Goal: Task Accomplishment & Management: Complete application form

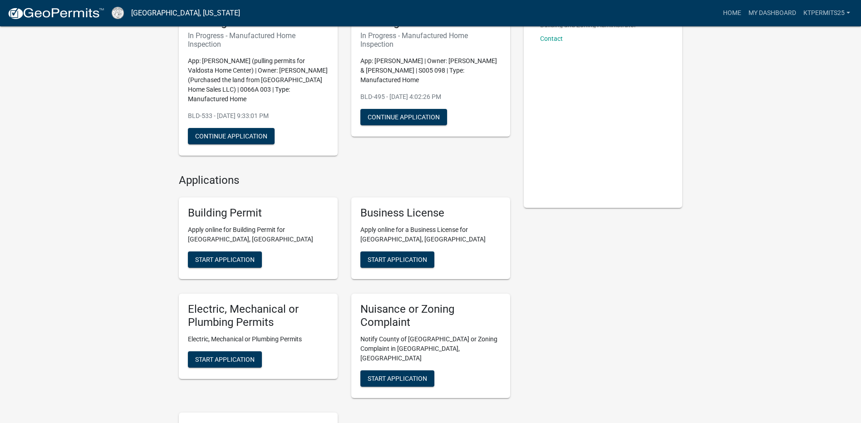
scroll to position [91, 0]
click at [244, 256] on span "Start Application" at bounding box center [224, 259] width 59 height 7
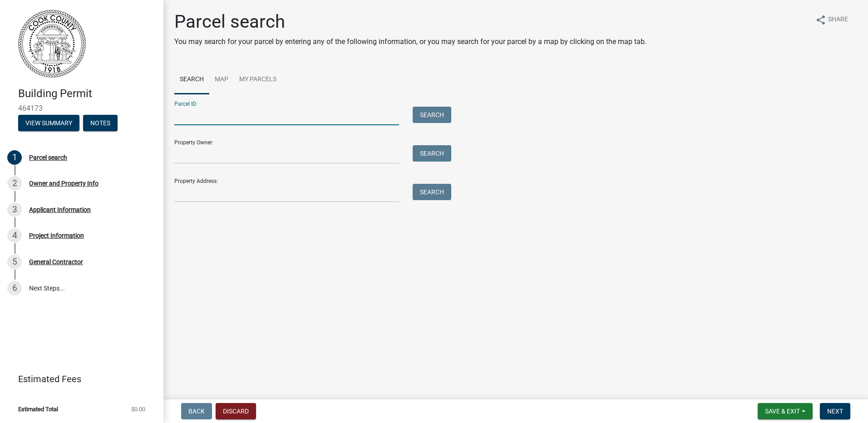
click at [278, 116] on input "Parcel ID:" at bounding box center [286, 116] width 225 height 19
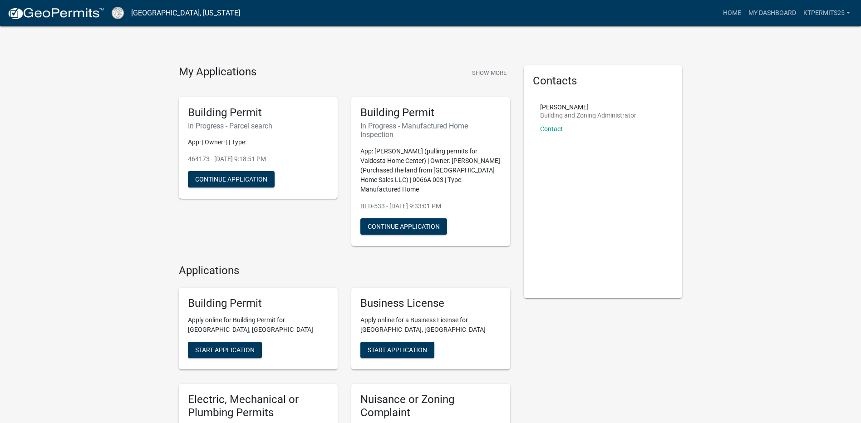
click at [308, 177] on div "Building Permit In Progress - Parcel search App: | Owner: | | Type: 464173 - [D…" at bounding box center [258, 148] width 159 height 102
click at [424, 164] on p "App: [PERSON_NAME] (pulling permits for Valdosta Home Center) | Owner: [PERSON_…" at bounding box center [430, 171] width 141 height 48
click at [226, 183] on button "Continue Application" at bounding box center [231, 179] width 87 height 16
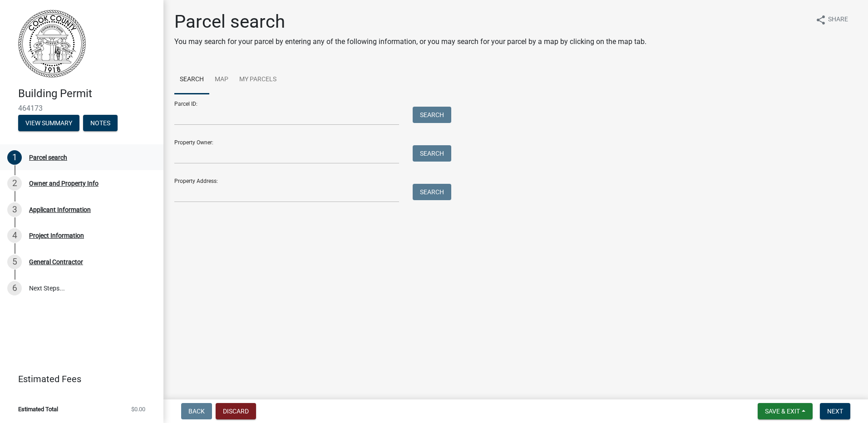
click at [51, 157] on div "Parcel search" at bounding box center [48, 157] width 38 height 6
click at [64, 182] on div "Owner and Property Info" at bounding box center [63, 183] width 69 height 6
click at [62, 188] on div "2 Owner and Property Info" at bounding box center [78, 183] width 142 height 15
click at [62, 213] on div "Applicant Information" at bounding box center [60, 210] width 62 height 6
click at [245, 411] on button "Discard" at bounding box center [236, 411] width 40 height 16
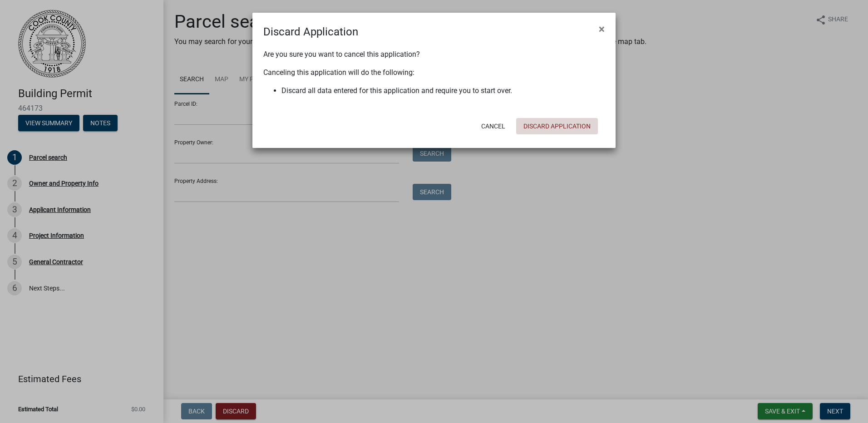
click at [534, 127] on button "Discard Application" at bounding box center [557, 126] width 82 height 16
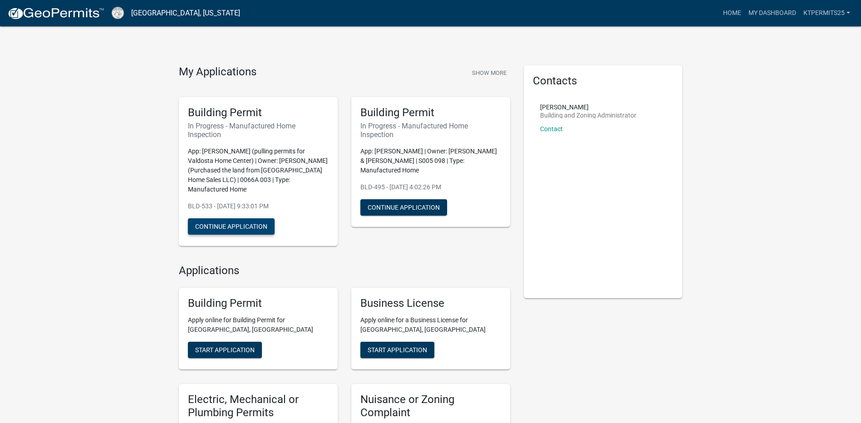
click at [263, 222] on button "Continue Application" at bounding box center [231, 226] width 87 height 16
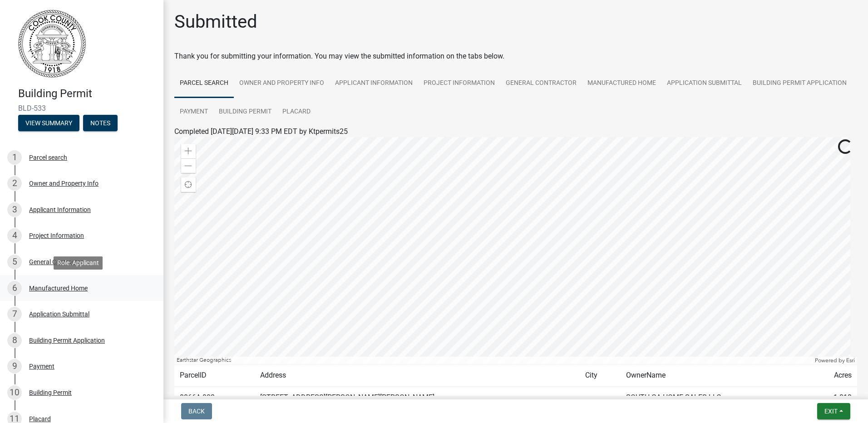
click at [74, 291] on div "Manufactured Home" at bounding box center [58, 288] width 59 height 6
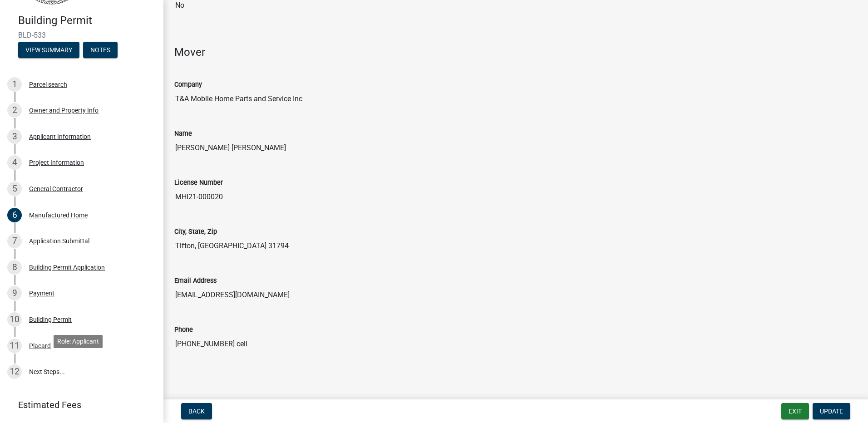
scroll to position [119, 0]
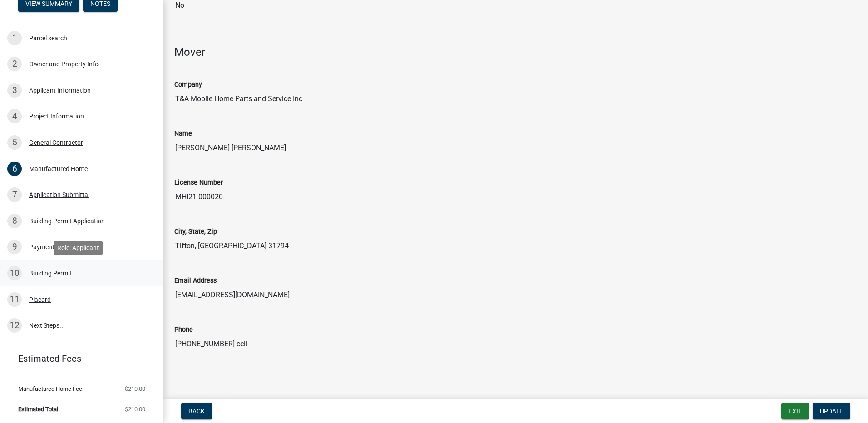
click at [81, 277] on div "10 Building Permit" at bounding box center [78, 273] width 142 height 15
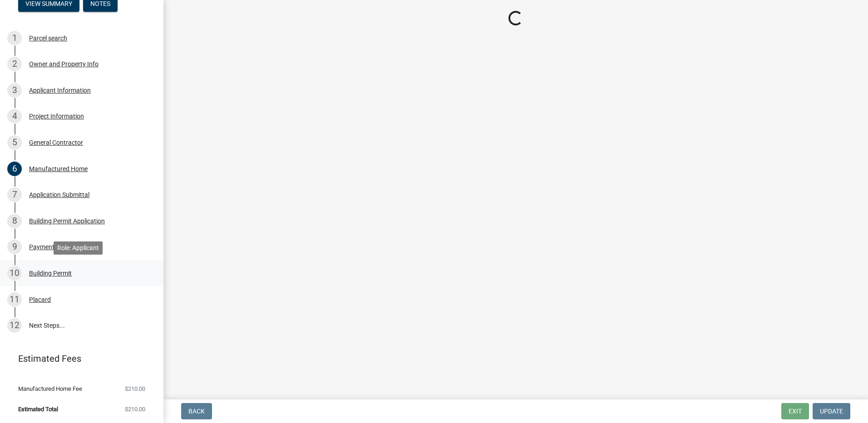
scroll to position [0, 0]
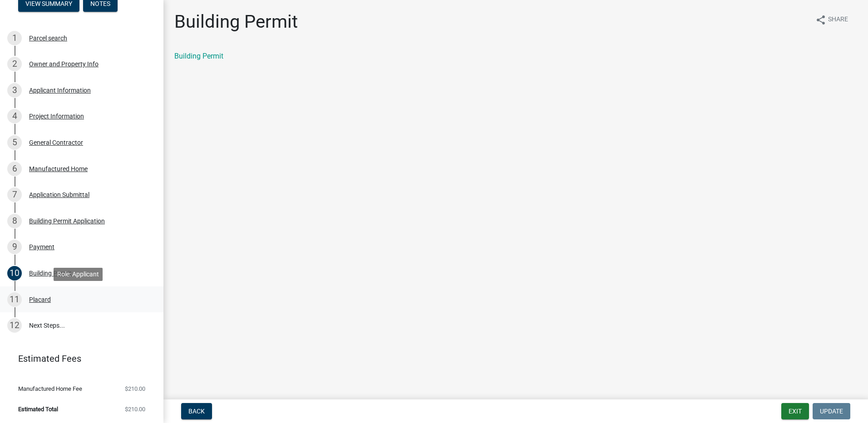
click at [60, 299] on div "11 Placard" at bounding box center [78, 299] width 142 height 15
click at [192, 56] on link "Placard" at bounding box center [186, 56] width 25 height 9
click at [58, 273] on div "Building Permit" at bounding box center [50, 273] width 43 height 6
click at [221, 60] on link "Building Permit" at bounding box center [198, 56] width 49 height 9
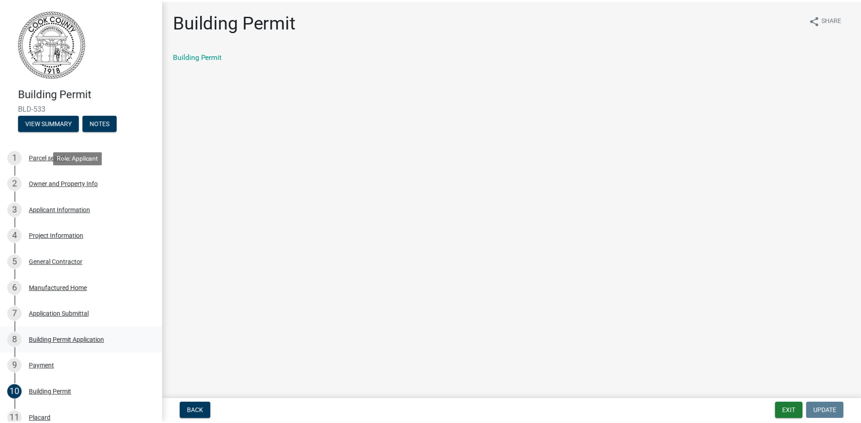
scroll to position [119, 0]
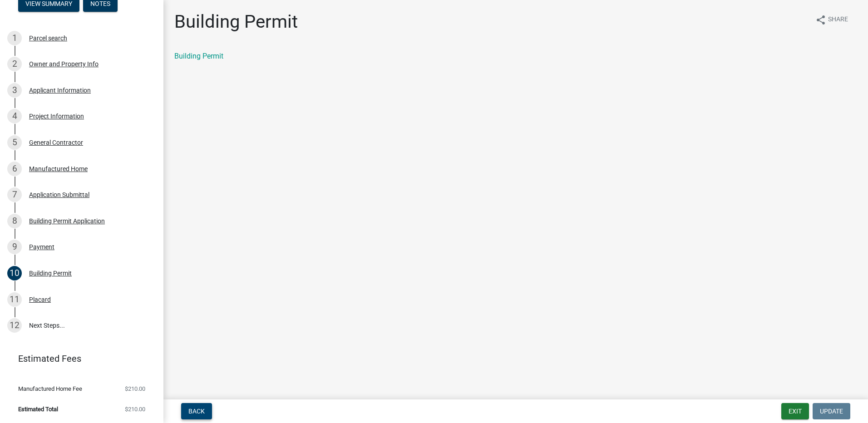
click at [187, 411] on button "Back" at bounding box center [196, 411] width 31 height 16
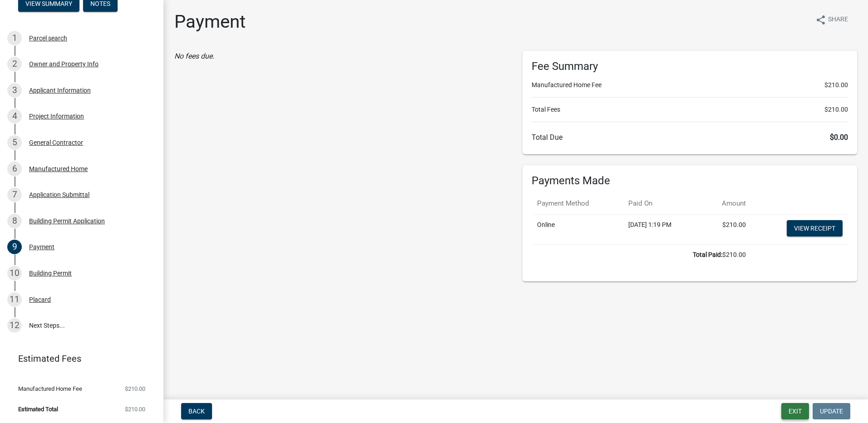
click at [802, 411] on button "Exit" at bounding box center [795, 411] width 28 height 16
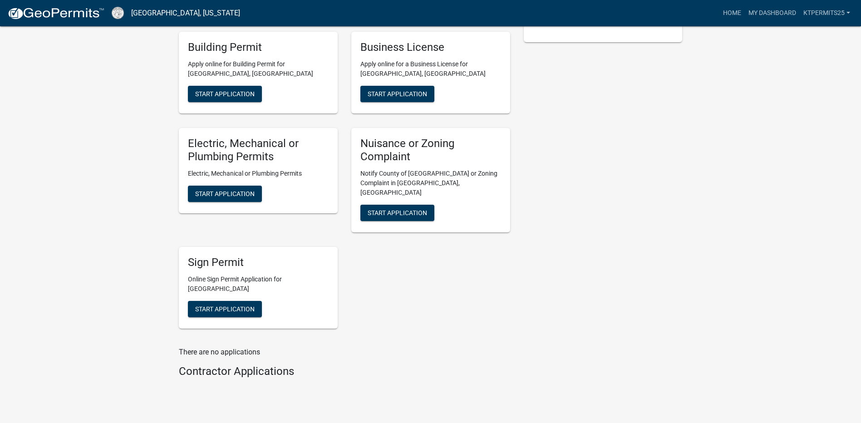
scroll to position [256, 0]
click at [256, 186] on button "Start Application" at bounding box center [225, 193] width 74 height 16
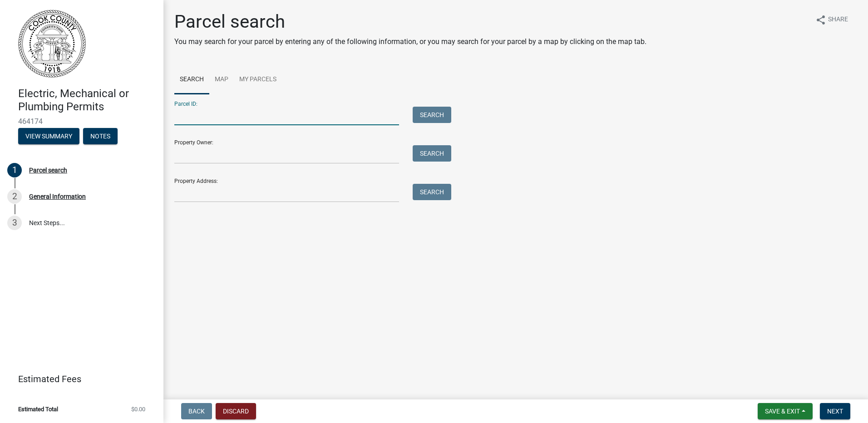
click at [240, 121] on input "Parcel ID:" at bounding box center [286, 116] width 225 height 19
click at [219, 117] on input "Parcel ID:" at bounding box center [286, 116] width 225 height 19
type input "0066A 003"
click at [440, 117] on button "Search" at bounding box center [432, 115] width 39 height 16
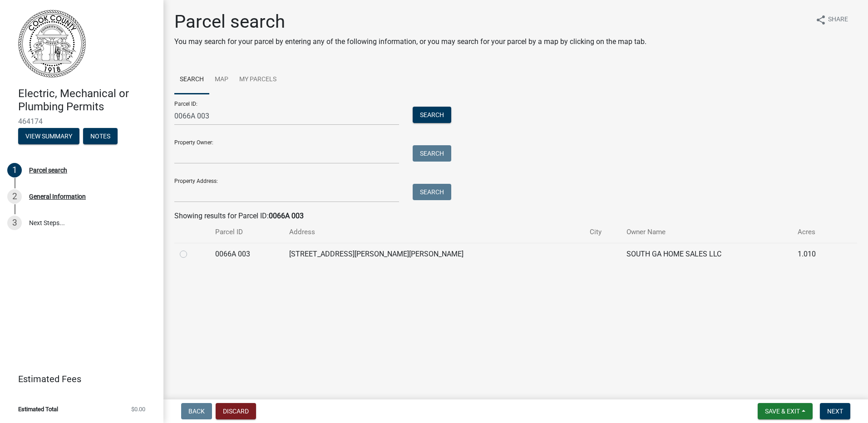
click at [191, 249] on label at bounding box center [191, 249] width 0 height 0
click at [191, 255] on 003 "radio" at bounding box center [194, 252] width 6 height 6
radio 003 "true"
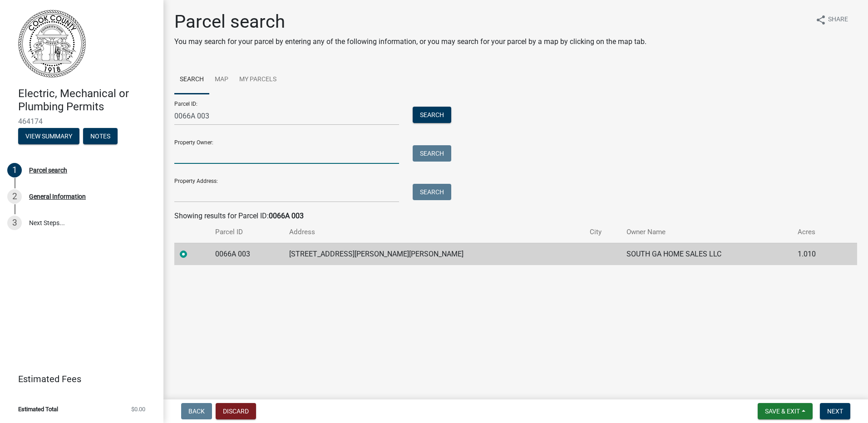
click at [211, 157] on input "Property Owner:" at bounding box center [286, 154] width 225 height 19
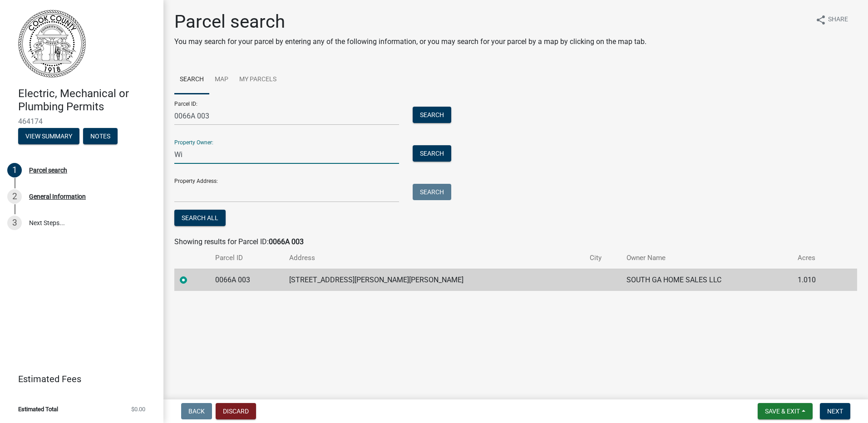
type input "W"
type input "[PERSON_NAME] (Just purchased land)"
click at [841, 414] on span "Next" at bounding box center [835, 411] width 16 height 7
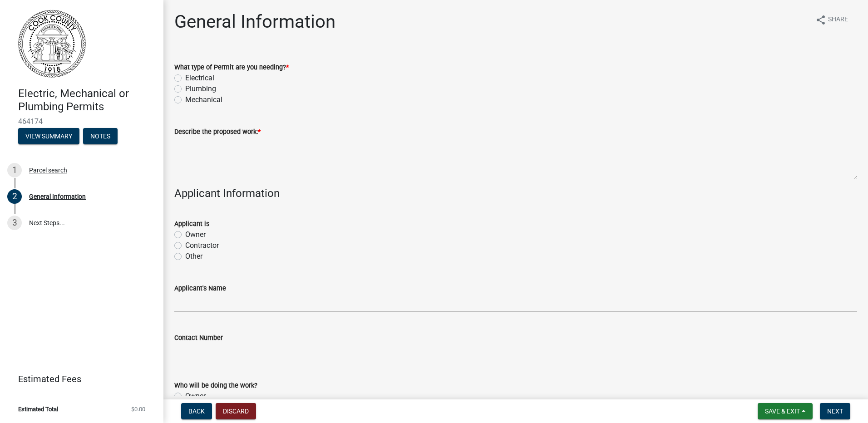
click at [185, 79] on label "Electrical" at bounding box center [199, 78] width 29 height 11
click at [185, 79] on input "Electrical" at bounding box center [188, 76] width 6 height 6
radio input "true"
click at [185, 89] on label "Plumbing" at bounding box center [200, 89] width 31 height 11
click at [185, 89] on input "Plumbing" at bounding box center [188, 87] width 6 height 6
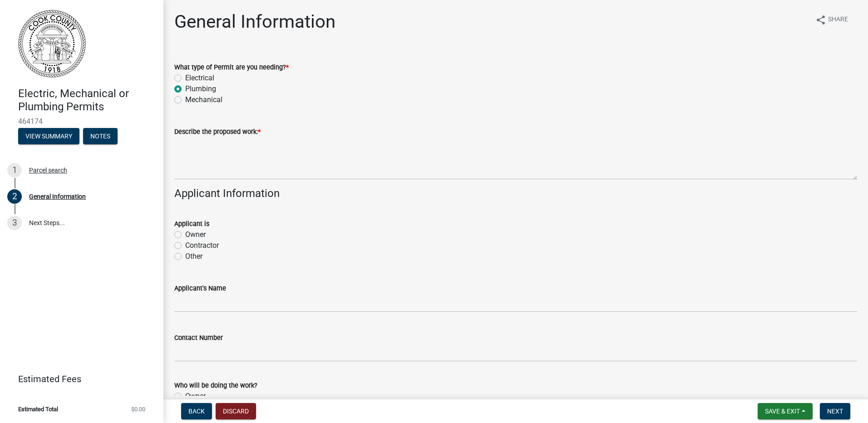
radio input "true"
click at [185, 101] on label "Mechanical" at bounding box center [203, 99] width 37 height 11
click at [185, 100] on input "Mechanical" at bounding box center [188, 97] width 6 height 6
radio input "true"
click at [185, 87] on label "Plumbing" at bounding box center [200, 89] width 31 height 11
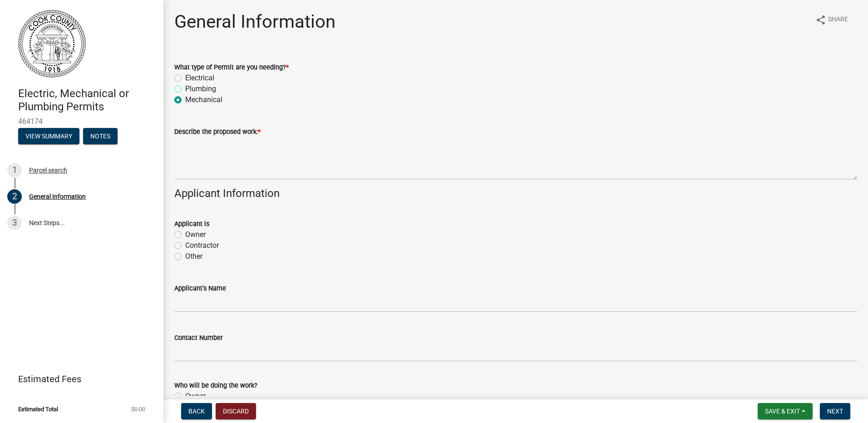
click at [185, 87] on input "Plumbing" at bounding box center [188, 87] width 6 height 6
radio input "true"
click at [185, 76] on label "Electrical" at bounding box center [199, 78] width 29 height 11
click at [185, 76] on input "Electrical" at bounding box center [188, 76] width 6 height 6
radio input "true"
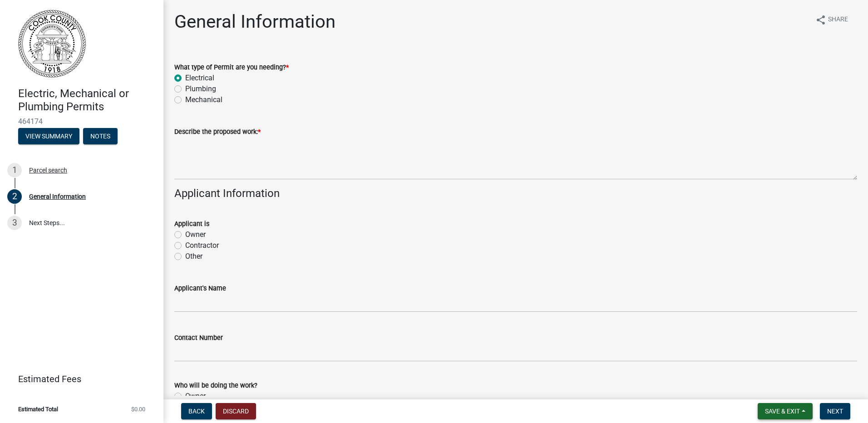
click at [804, 411] on button "Save & Exit" at bounding box center [785, 411] width 55 height 16
click at [784, 384] on button "Save & Exit" at bounding box center [776, 388] width 73 height 22
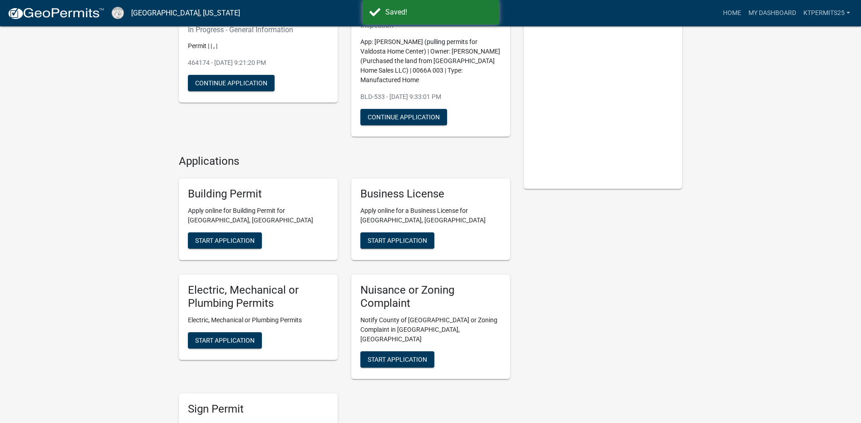
scroll to position [182, 0]
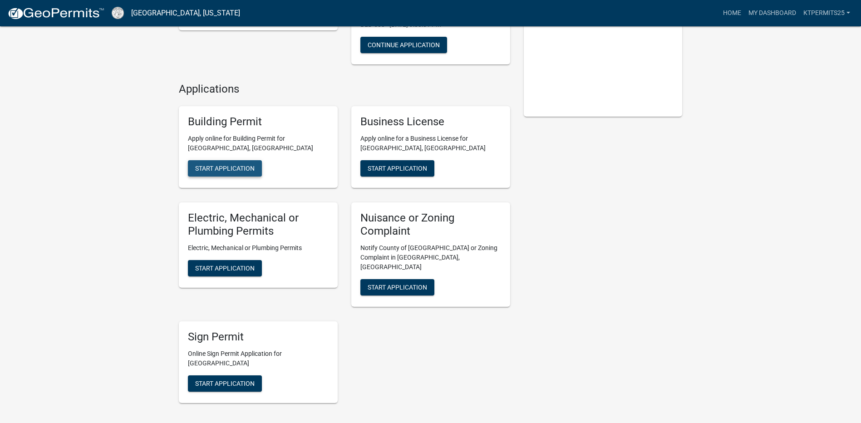
click at [246, 165] on span "Start Application" at bounding box center [224, 168] width 59 height 7
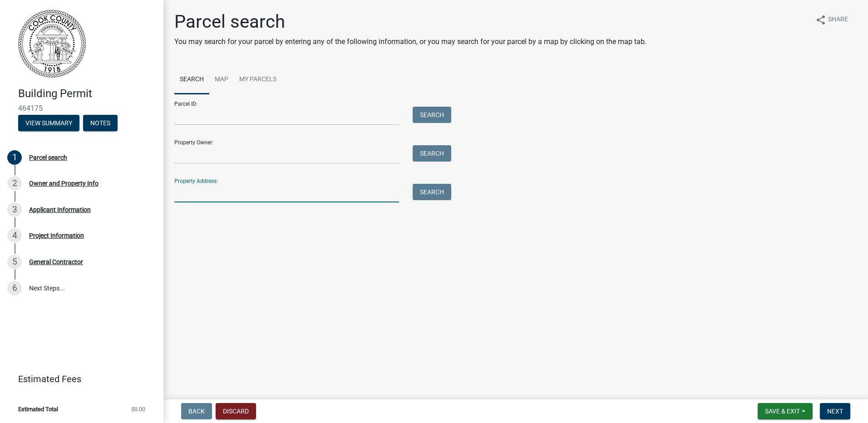
click at [244, 192] on input "Property Address:" at bounding box center [286, 193] width 225 height 19
type input "1"
click at [246, 410] on button "Discard" at bounding box center [236, 411] width 40 height 16
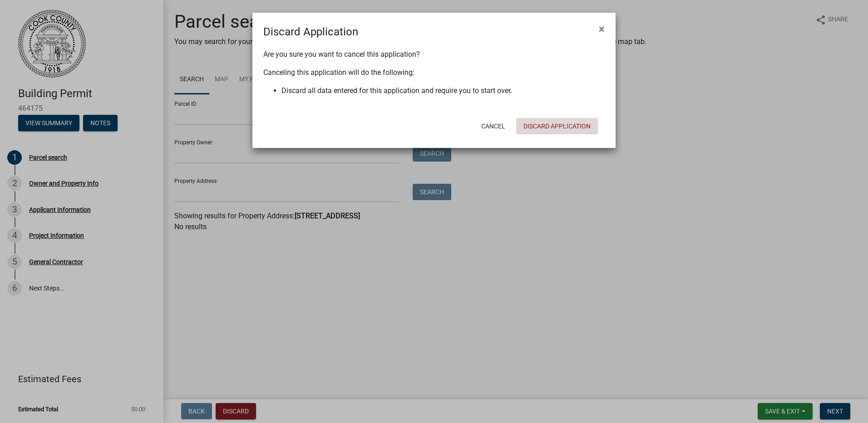
click at [537, 127] on button "Discard Application" at bounding box center [557, 126] width 82 height 16
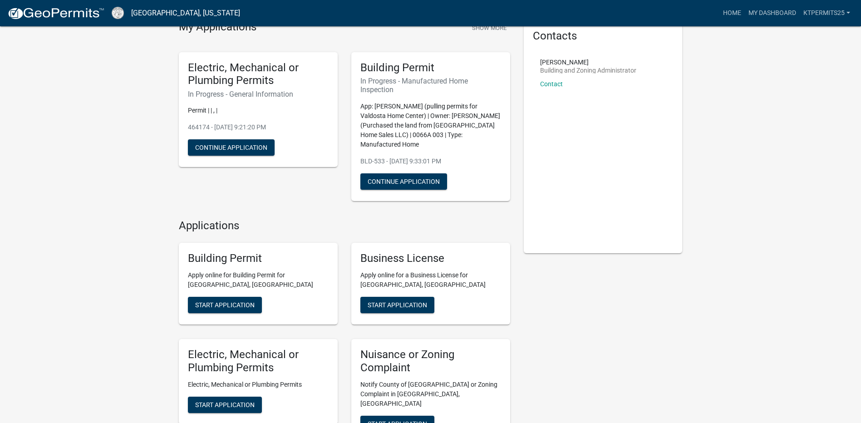
scroll to position [45, 0]
